Goal: Task Accomplishment & Management: Use online tool/utility

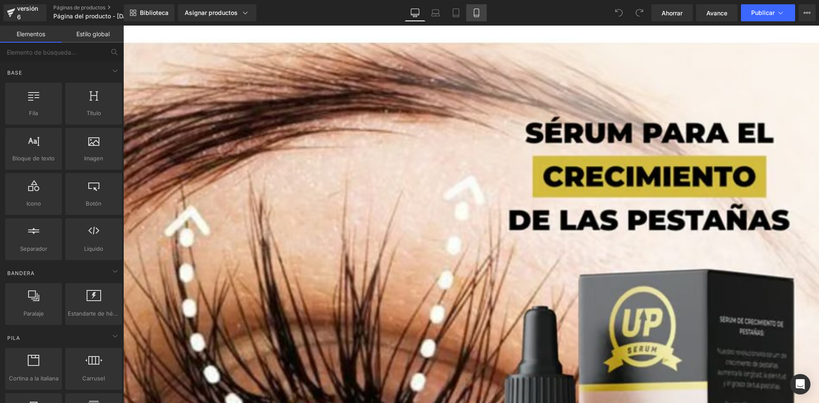
click at [473, 18] on link "Móvil" at bounding box center [476, 12] width 20 height 17
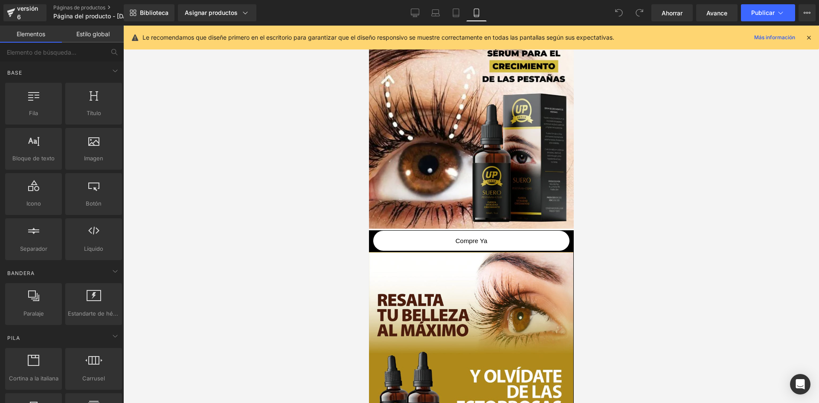
click at [810, 40] on icon at bounding box center [809, 38] width 8 height 8
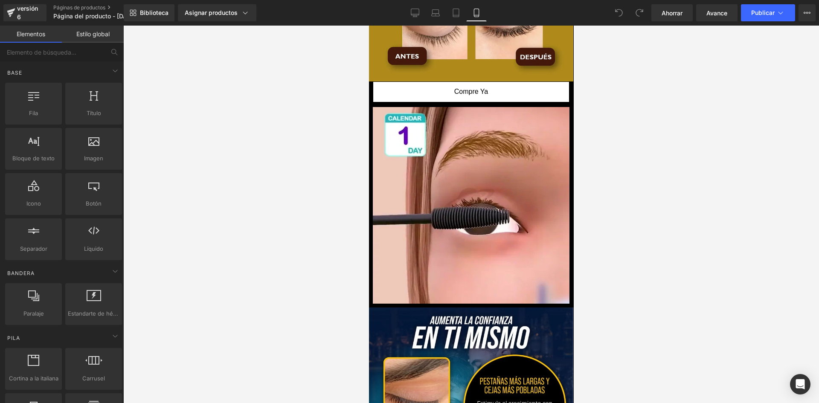
scroll to position [496, 0]
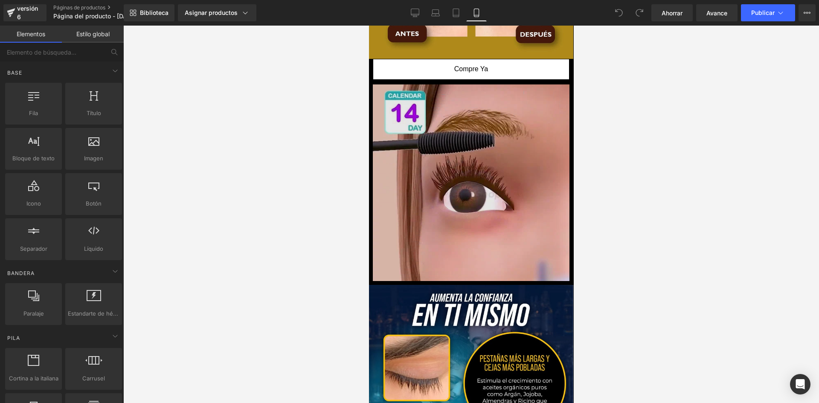
click at [526, 129] on img at bounding box center [471, 183] width 204 height 204
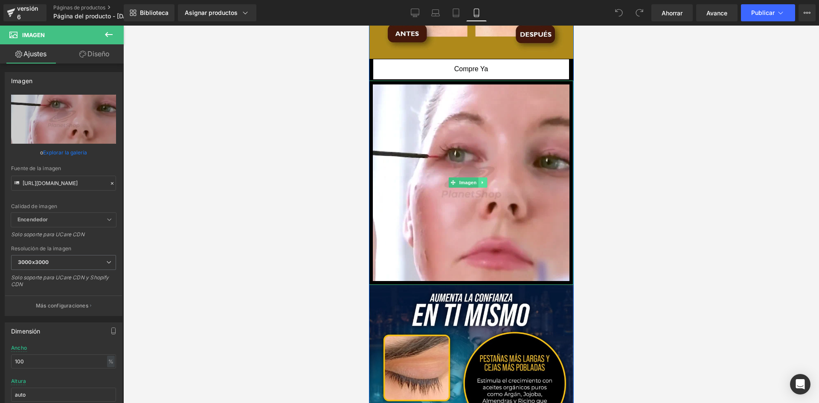
click at [486, 177] on link at bounding box center [482, 182] width 9 height 10
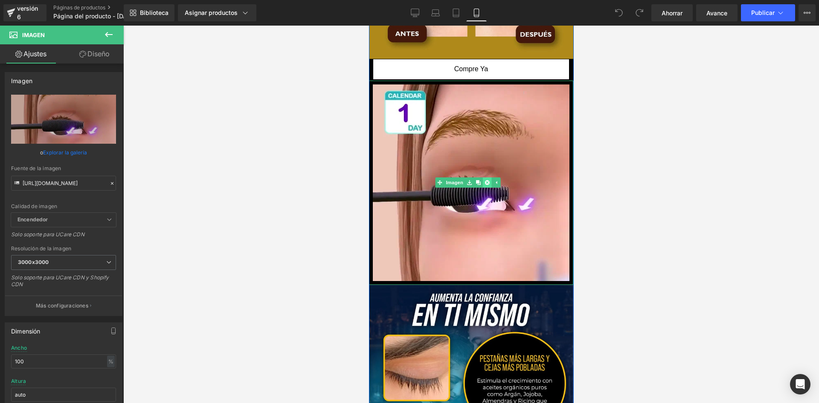
click at [489, 177] on link at bounding box center [486, 182] width 9 height 10
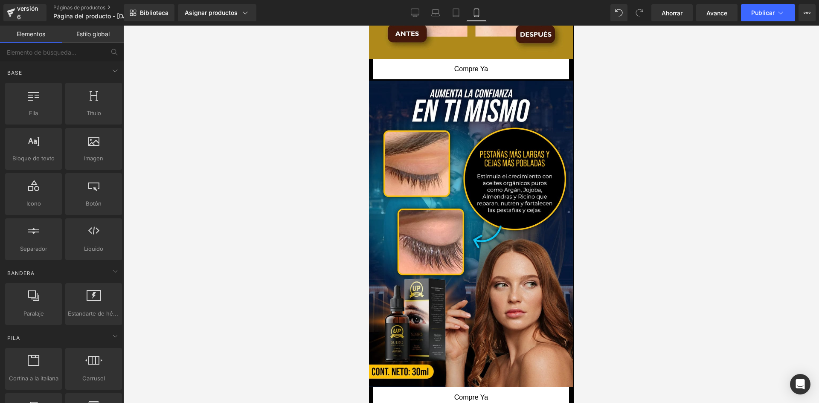
click at [621, 84] on div at bounding box center [471, 215] width 696 height 378
click at [768, 15] on font "Publicar" at bounding box center [762, 12] width 23 height 7
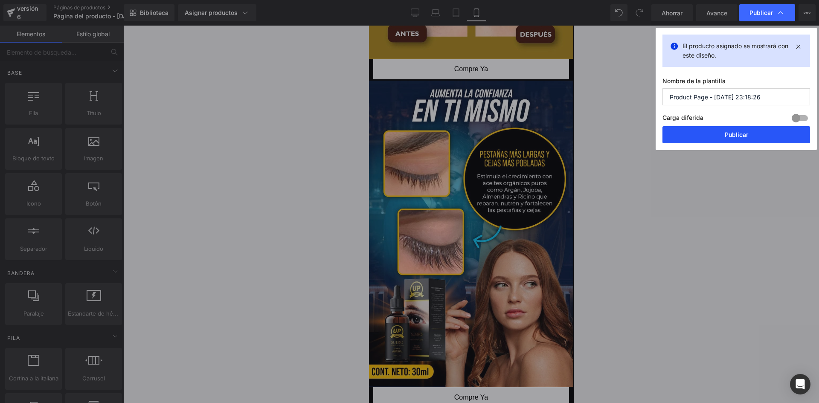
click at [690, 134] on button "Publicar" at bounding box center [736, 134] width 148 height 17
